Goal: Task Accomplishment & Management: Manage account settings

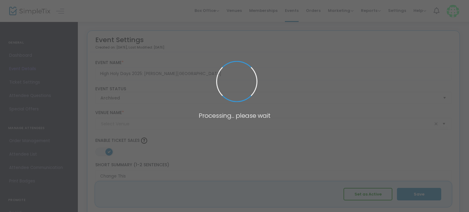
type input "Temple Beth El Schaefer Family Campus"
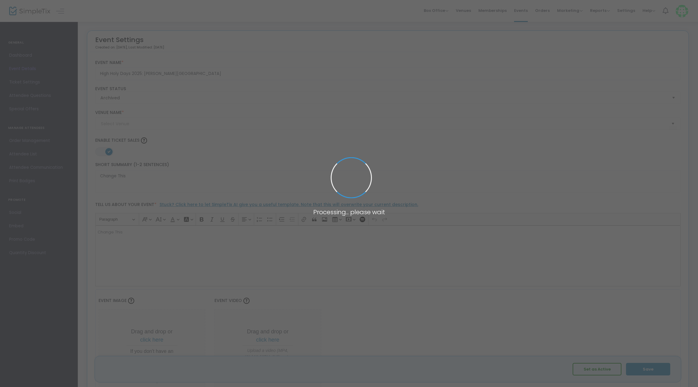
type input "[PERSON_NAME][GEOGRAPHIC_DATA][PERSON_NAME]"
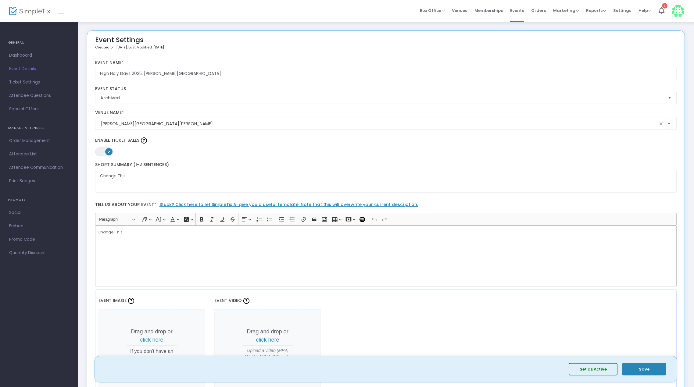
drag, startPoint x: 519, startPoint y: 10, endPoint x: 543, endPoint y: 31, distance: 31.8
click at [519, 10] on span "Events" at bounding box center [517, 11] width 14 height 16
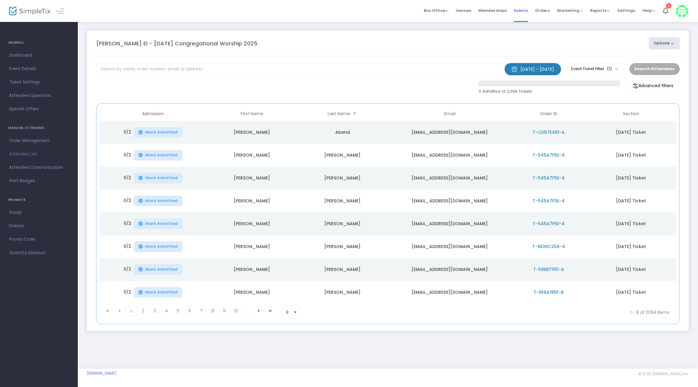
click at [523, 12] on span "Events" at bounding box center [521, 11] width 14 height 16
